Goal: Task Accomplishment & Management: Use online tool/utility

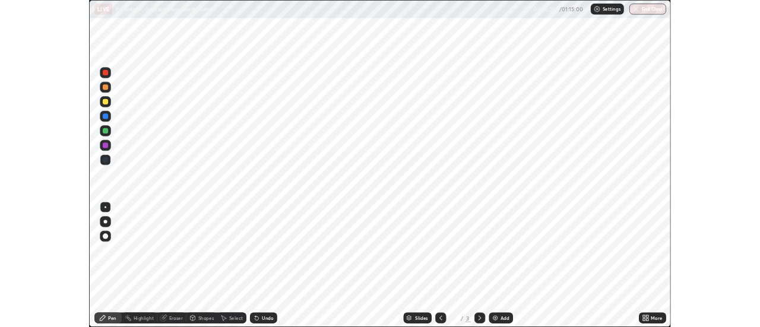
scroll to position [428, 760]
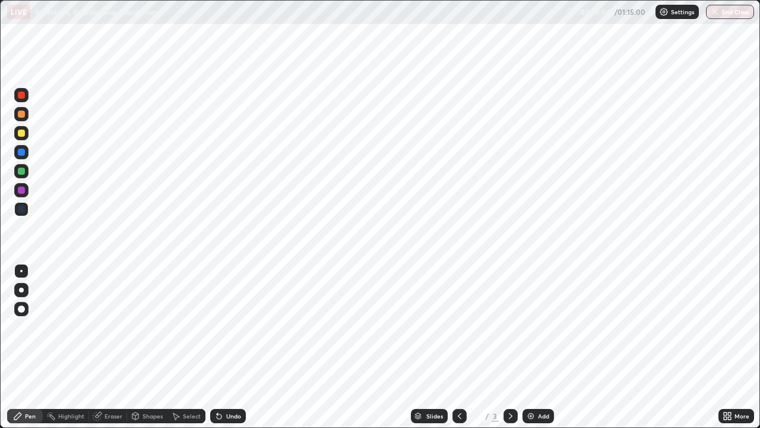
click at [728, 417] on icon at bounding box center [729, 417] width 3 height 3
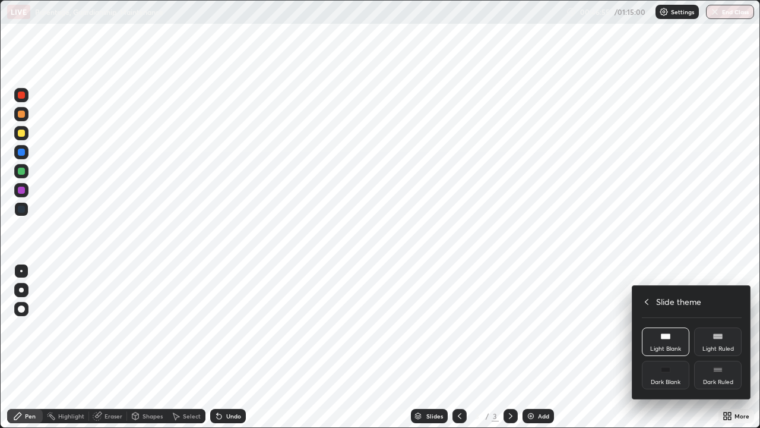
click at [647, 301] on icon at bounding box center [647, 302] width 10 height 10
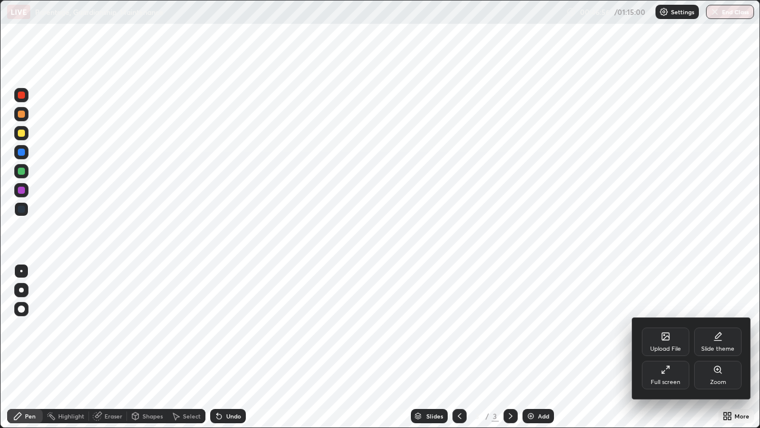
click at [671, 374] on div "Full screen" at bounding box center [666, 374] width 48 height 29
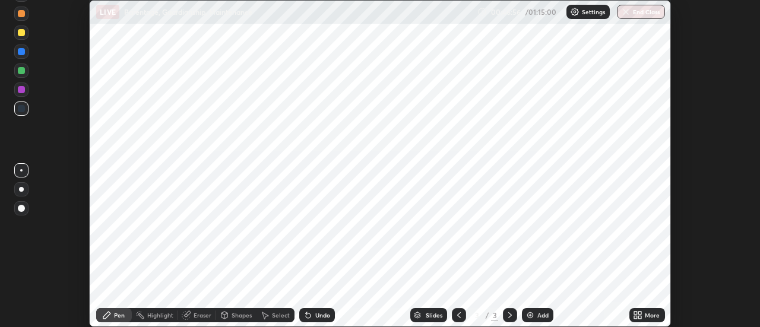
scroll to position [59053, 58620]
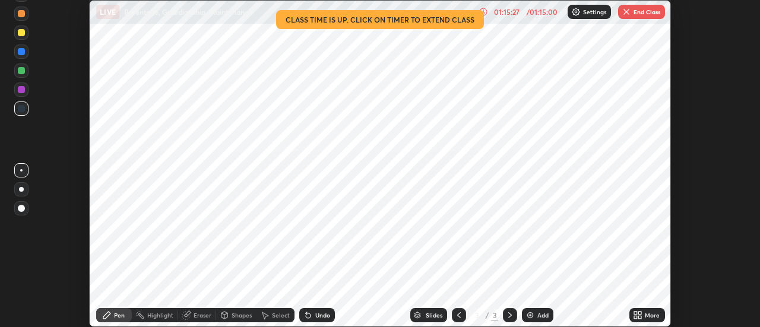
click at [645, 11] on button "End Class" at bounding box center [641, 12] width 47 height 14
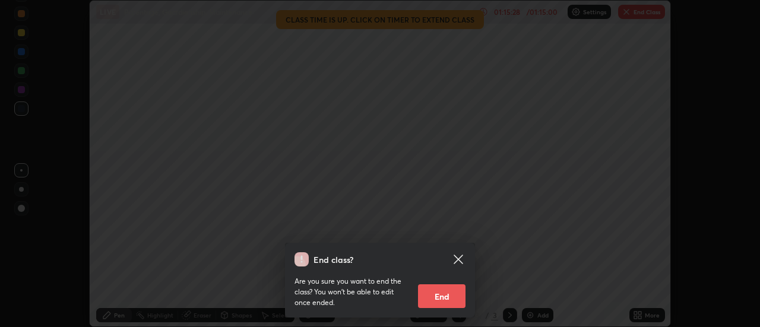
click at [442, 296] on button "End" at bounding box center [442, 296] width 48 height 24
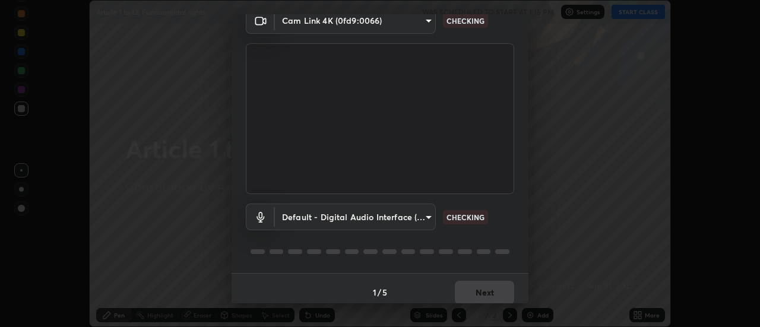
scroll to position [62, 0]
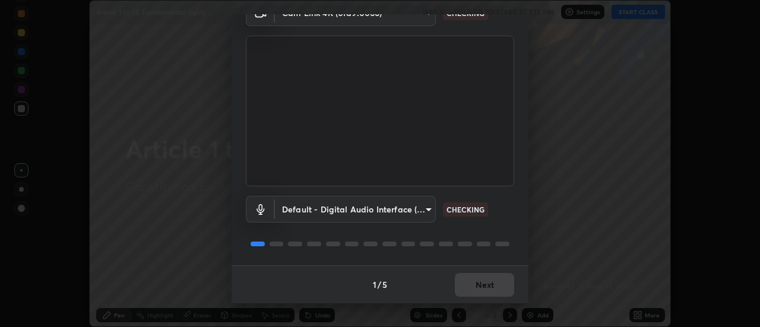
click at [475, 287] on div "1 / 5 Next" at bounding box center [380, 284] width 297 height 38
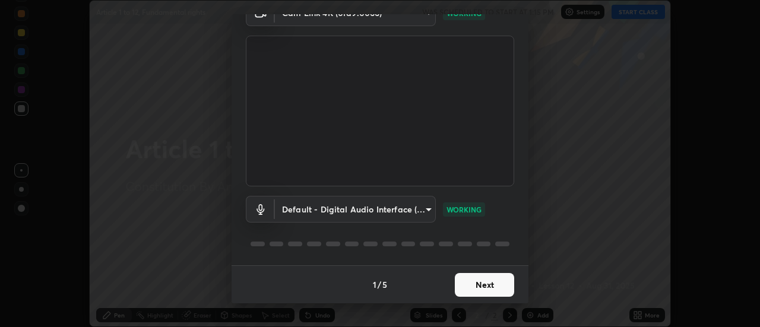
click at [472, 286] on button "Next" at bounding box center [484, 285] width 59 height 24
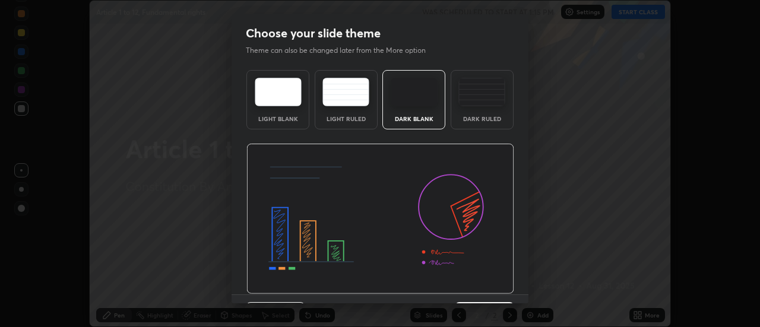
scroll to position [29, 0]
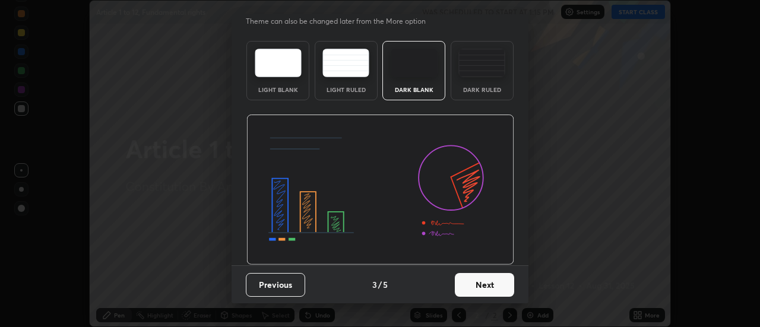
click at [475, 291] on button "Next" at bounding box center [484, 285] width 59 height 24
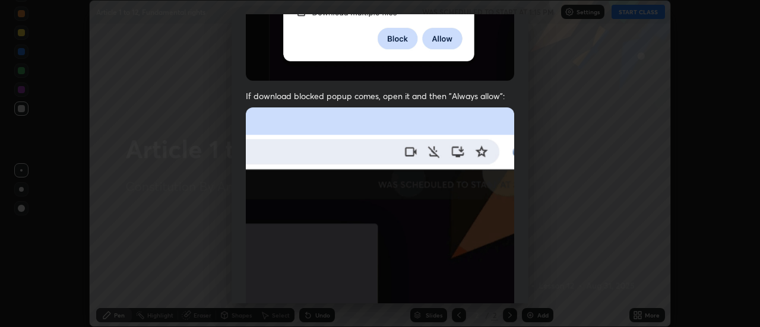
scroll to position [305, 0]
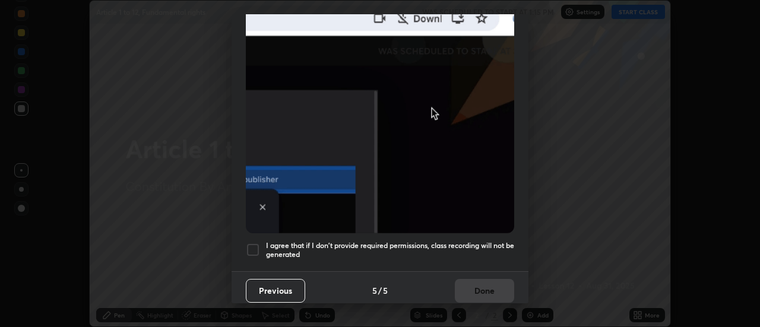
click at [451, 241] on h5 "I agree that if I don't provide required permissions, class recording will not …" at bounding box center [390, 250] width 248 height 18
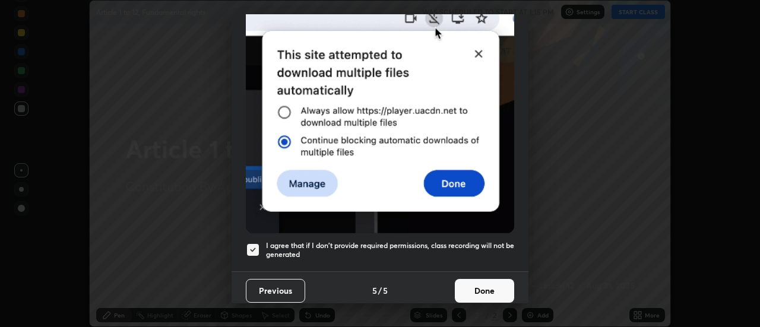
click at [474, 281] on button "Done" at bounding box center [484, 291] width 59 height 24
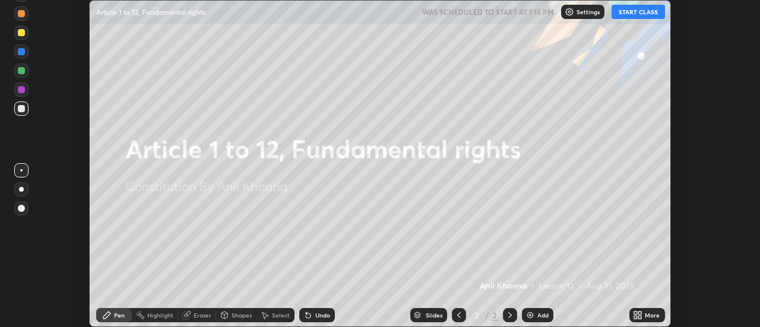
click at [636, 313] on icon at bounding box center [635, 313] width 3 height 3
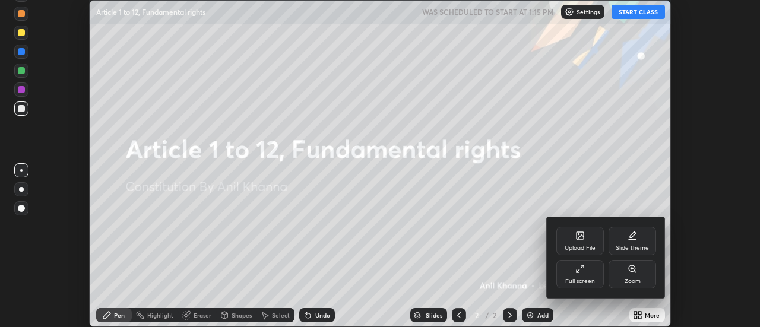
click at [615, 247] on div "Slide theme" at bounding box center [633, 241] width 48 height 29
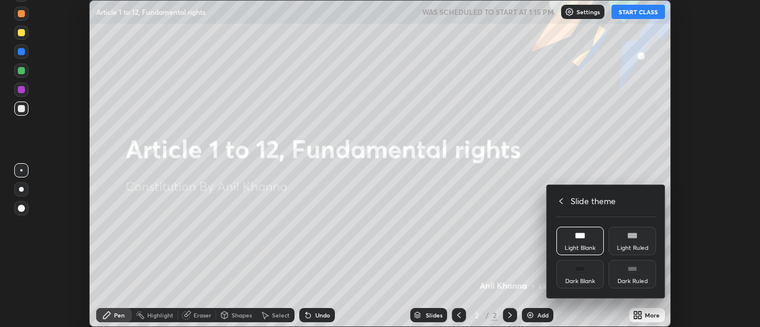
click at [534, 312] on div at bounding box center [380, 163] width 760 height 327
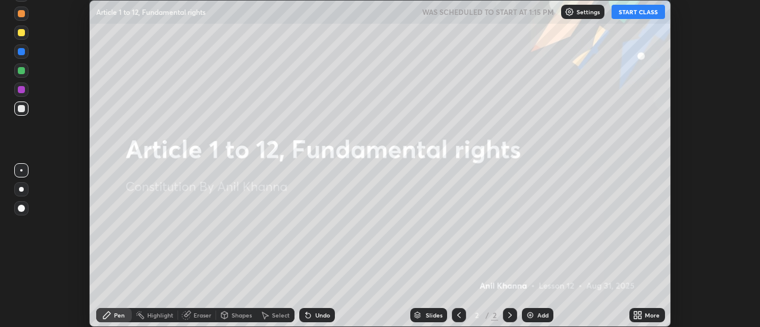
click at [537, 312] on div "Upload File Slide theme Full screen Zoom Slide theme Light Blank Light Ruled Da…" at bounding box center [380, 163] width 760 height 327
click at [537, 311] on div "Add" at bounding box center [537, 315] width 31 height 14
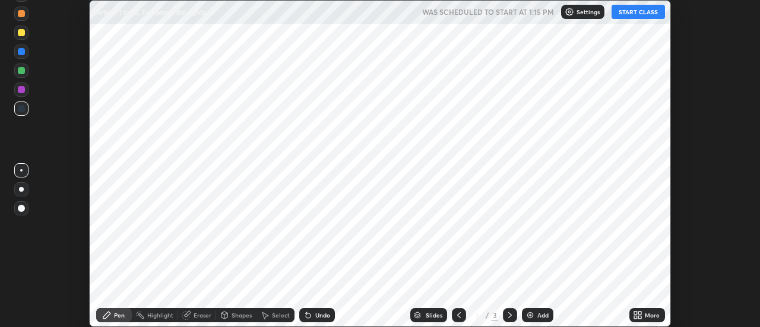
click at [626, 11] on button "START CLASS" at bounding box center [638, 12] width 53 height 14
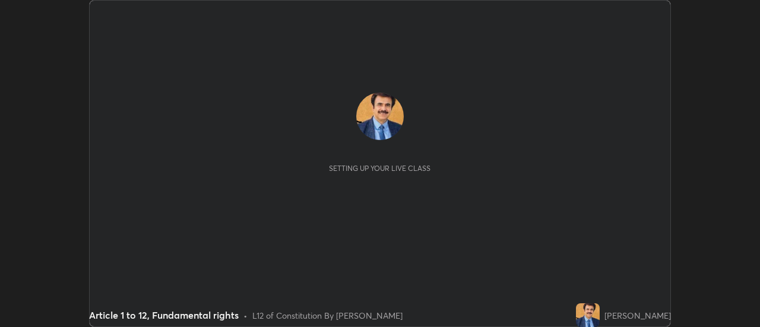
scroll to position [327, 759]
